Goal: Transaction & Acquisition: Subscribe to service/newsletter

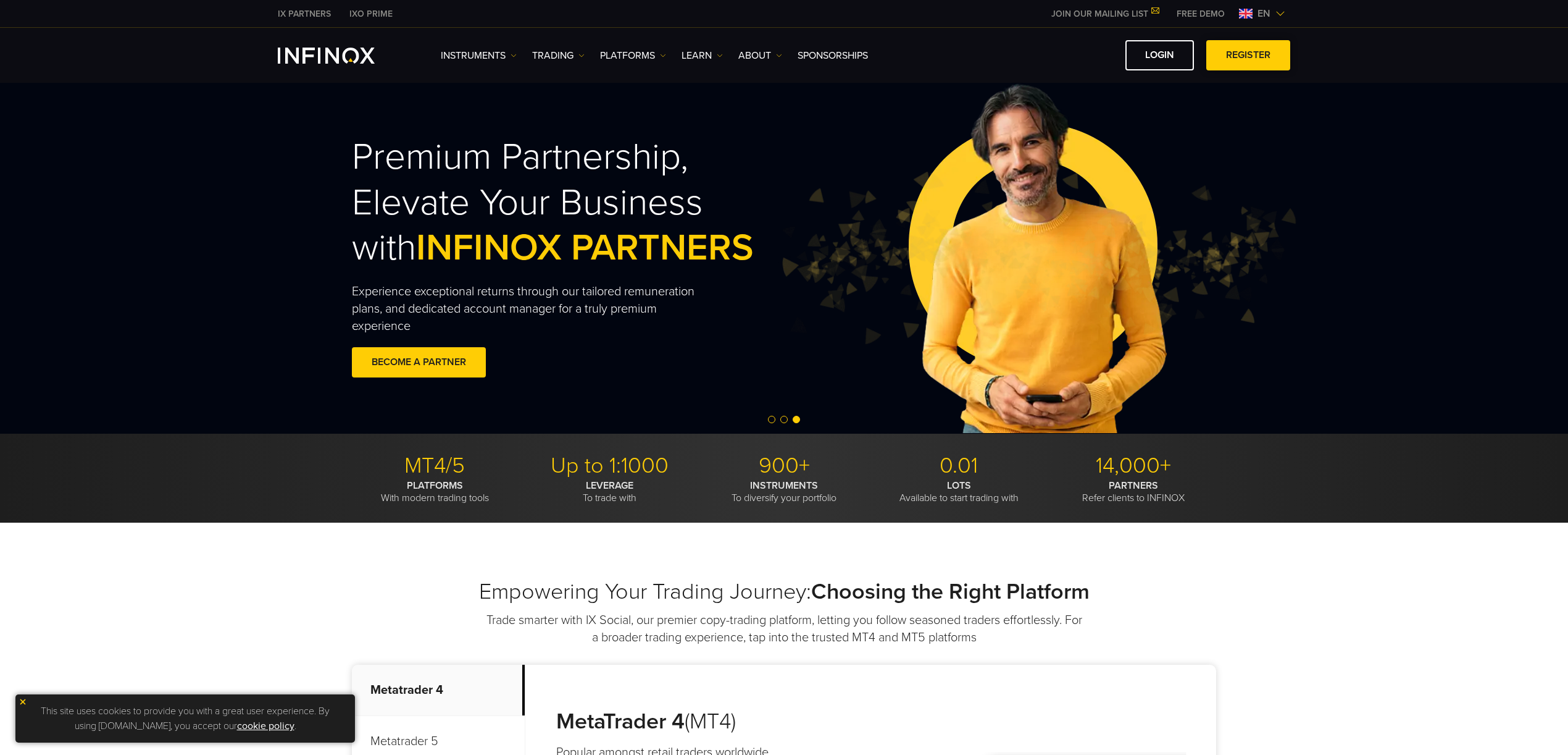
click at [1246, 56] on link "REGISTER" at bounding box center [1248, 55] width 84 height 30
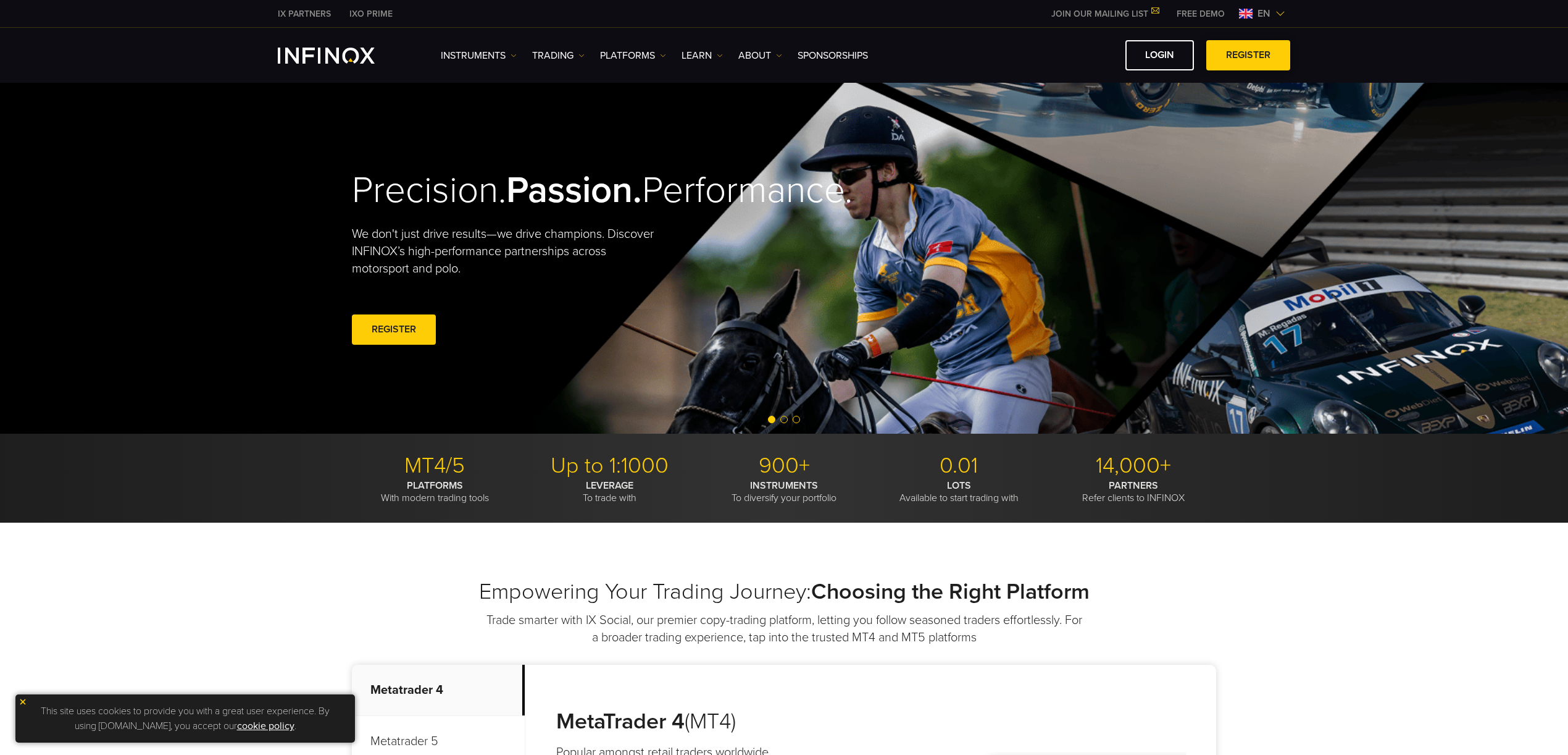
click at [1249, 55] on span at bounding box center [1249, 55] width 0 height 0
